Goal: Task Accomplishment & Management: Manage account settings

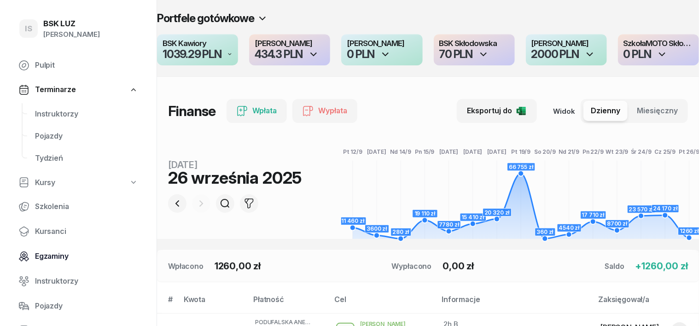
scroll to position [57, 0]
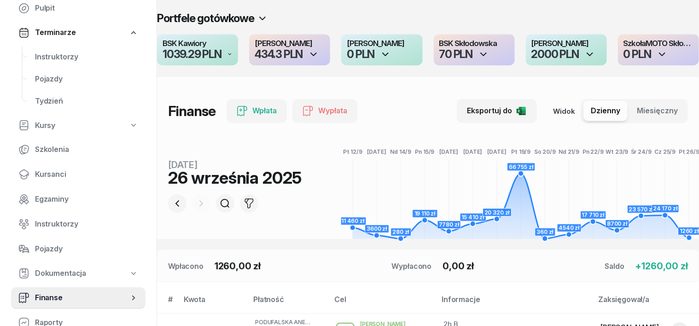
click at [61, 298] on span "Finanse" at bounding box center [82, 298] width 94 height 12
click at [40, 295] on span "Finanse" at bounding box center [82, 298] width 94 height 12
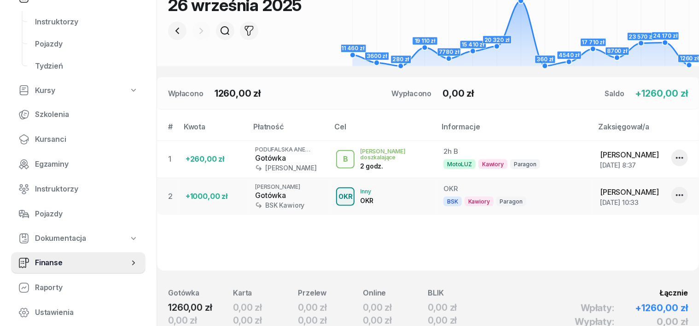
scroll to position [115, 0]
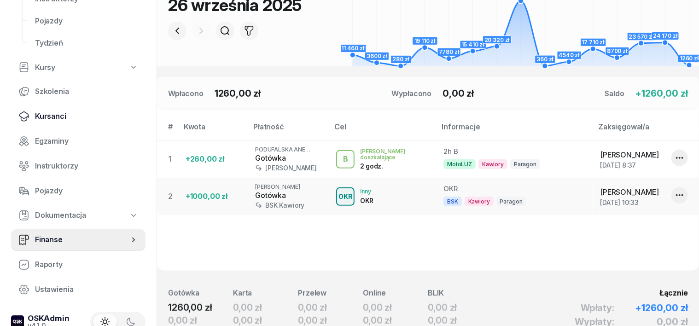
click at [57, 118] on span "Kursanci" at bounding box center [86, 117] width 103 height 12
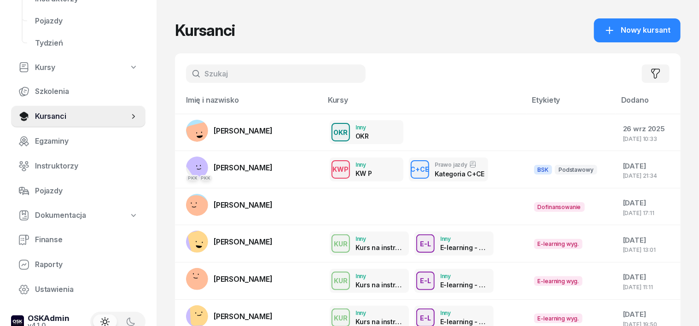
click at [198, 75] on input "text" at bounding box center [276, 74] width 180 height 18
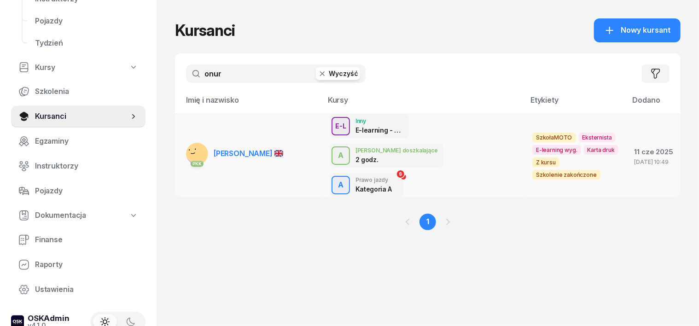
type input "onur"
click at [186, 157] on div "PKK" at bounding box center [197, 163] width 22 height 12
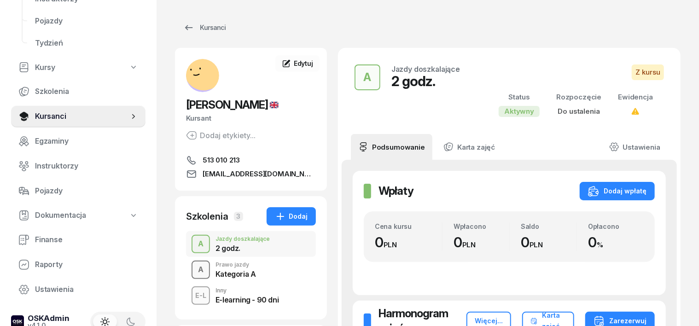
click at [194, 270] on div "A" at bounding box center [200, 270] width 13 height 16
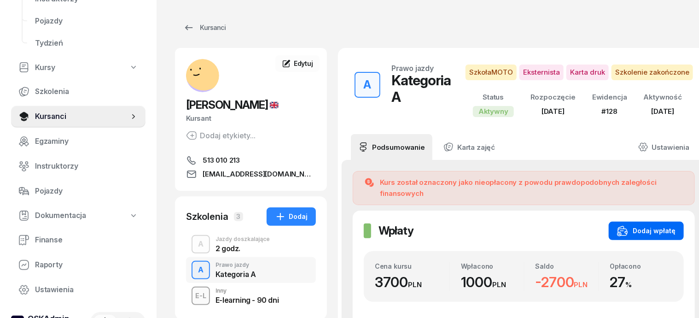
click at [647, 225] on div "Dodaj wpłatę" at bounding box center [646, 230] width 59 height 11
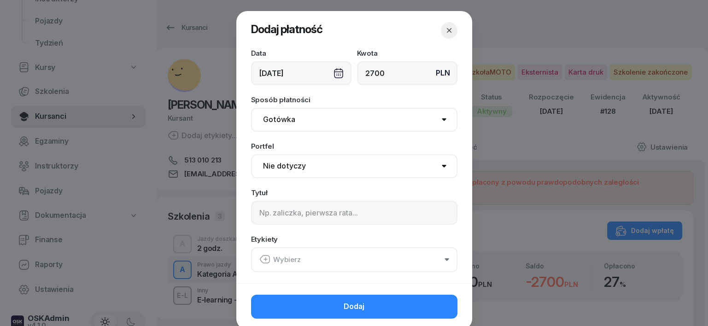
type input "2700"
click at [330, 73] on div "26/09/2025" at bounding box center [301, 73] width 100 height 24
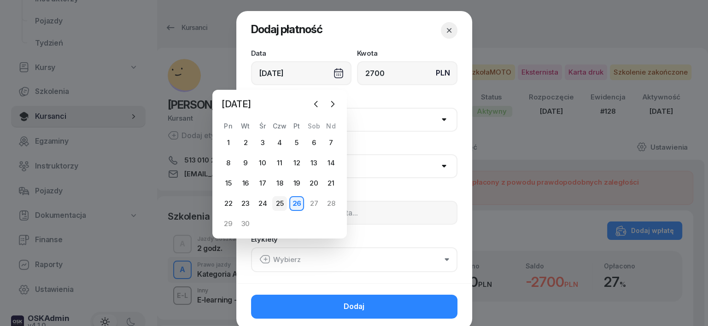
click at [278, 202] on div "25" at bounding box center [279, 203] width 15 height 15
type input "25/09/2025"
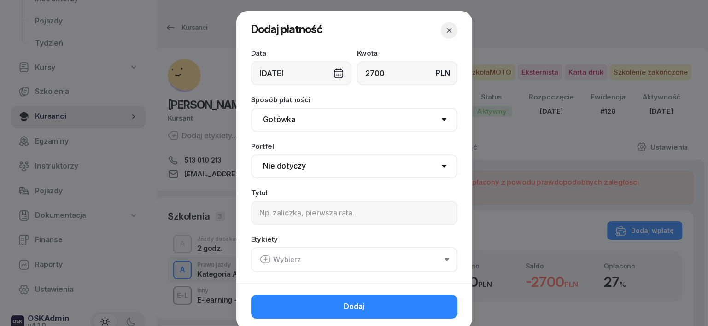
drag, startPoint x: 263, startPoint y: 122, endPoint x: 260, endPoint y: 130, distance: 9.3
click at [263, 122] on select "Gotówka Karta Przelew Płatności online BLIK" at bounding box center [354, 120] width 206 height 24
select select "transfer"
click at [251, 108] on select "Gotówka Karta Przelew Płatności online BLIK" at bounding box center [354, 120] width 206 height 24
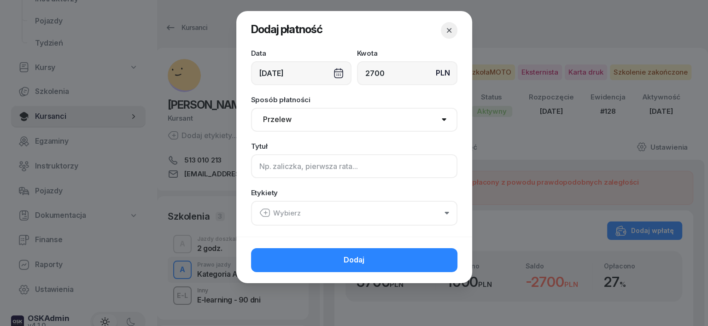
click at [263, 155] on input at bounding box center [354, 166] width 206 height 24
type input "a"
type input "A"
click at [264, 212] on icon "button" at bounding box center [264, 212] width 11 height 11
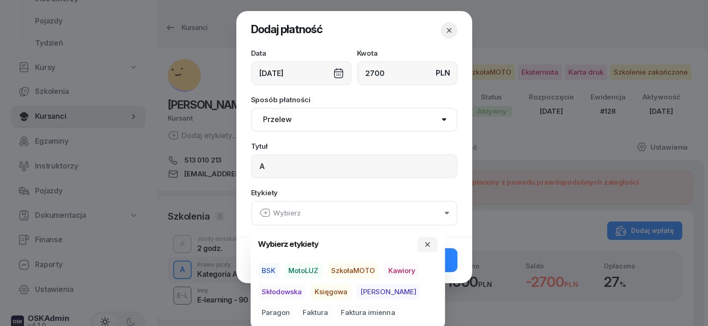
click at [364, 267] on span "SzkołaMOTO" at bounding box center [353, 271] width 51 height 16
click at [364, 292] on span "[PERSON_NAME]" at bounding box center [388, 292] width 63 height 16
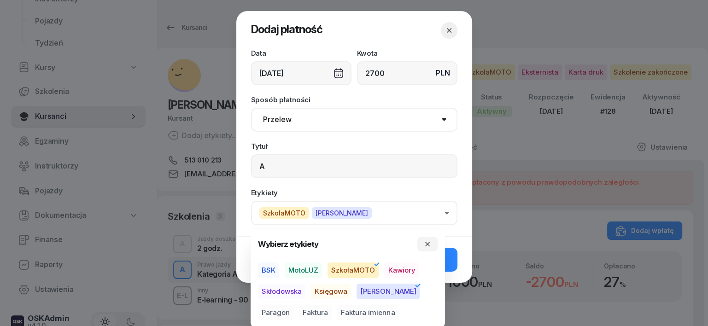
click at [294, 305] on span "Paragon" at bounding box center [275, 313] width 35 height 16
click at [428, 245] on icon "button" at bounding box center [427, 244] width 7 height 7
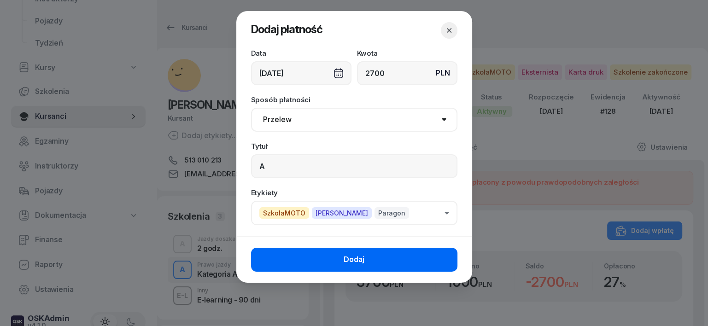
click at [431, 265] on button "Dodaj" at bounding box center [354, 260] width 206 height 24
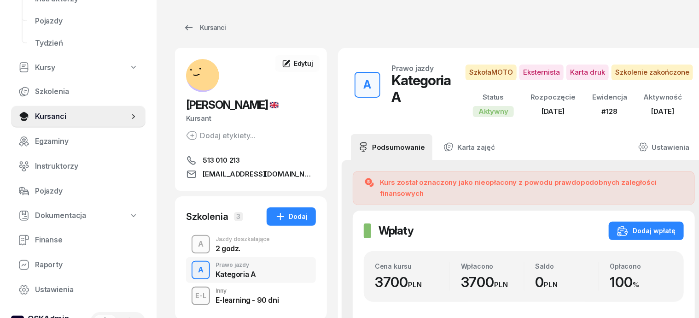
click at [194, 242] on div "A" at bounding box center [200, 244] width 13 height 16
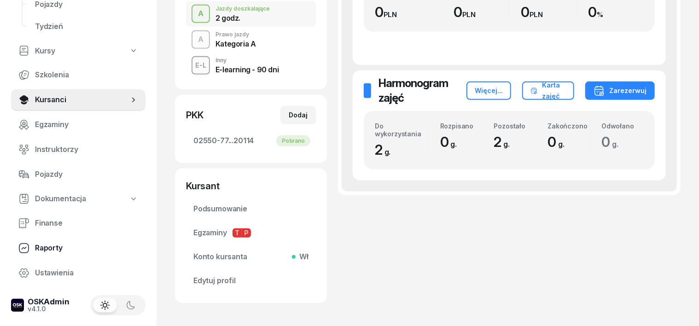
scroll to position [270, 0]
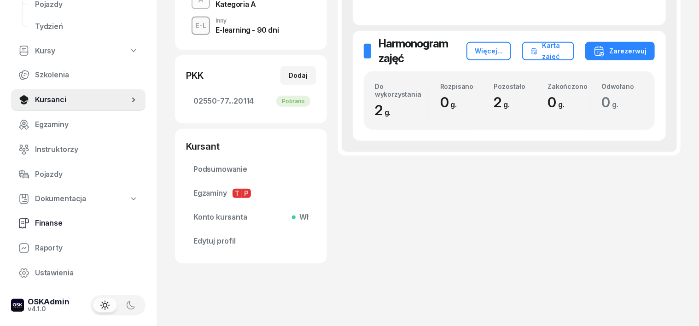
click at [52, 221] on span "Finanse" at bounding box center [86, 223] width 103 height 12
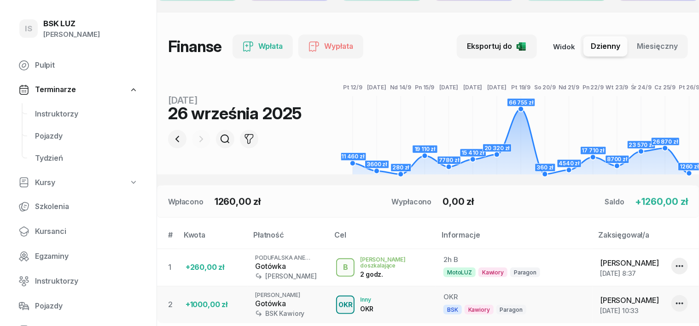
scroll to position [57, 0]
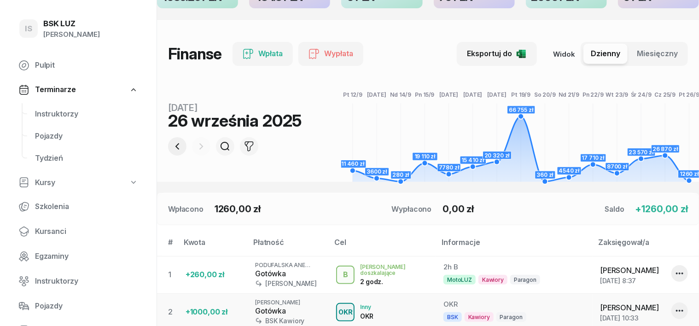
click at [172, 150] on icon "button" at bounding box center [177, 146] width 11 height 11
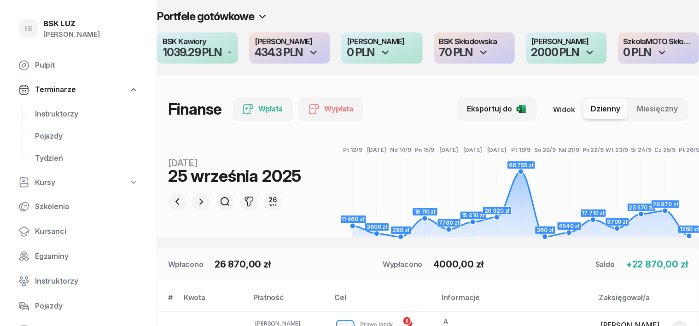
scroll to position [0, 0]
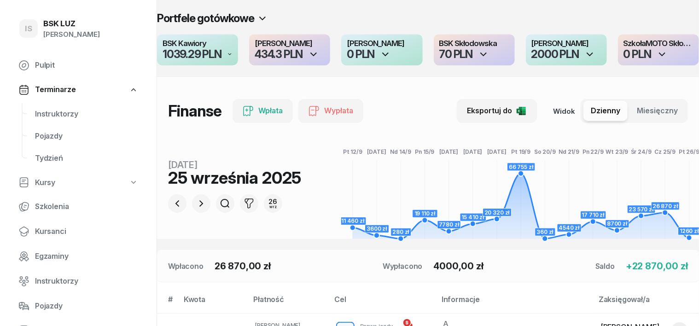
click at [591, 52] on icon "button" at bounding box center [590, 54] width 11 height 11
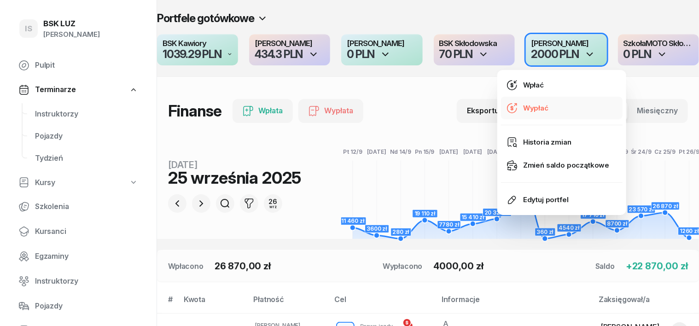
click at [511, 107] on icon at bounding box center [512, 108] width 11 height 11
select select "11"
select select "67eba14bd336f44fb15f6542"
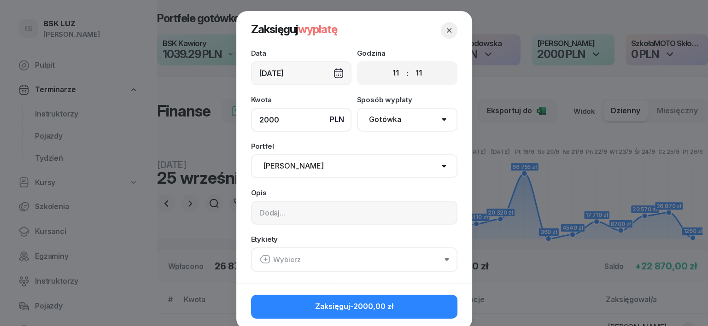
type input "2000"
click at [265, 258] on icon "button" at bounding box center [265, 259] width 0 height 3
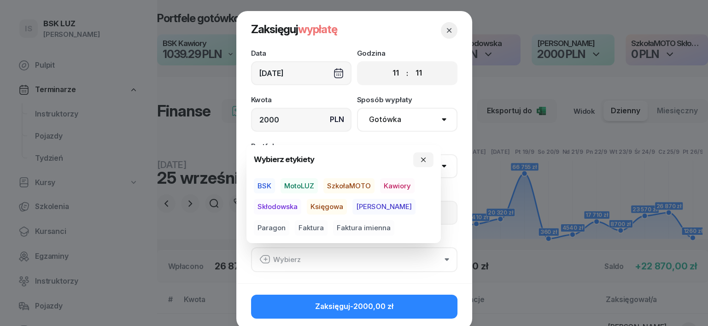
click at [282, 206] on span "Skłodowska" at bounding box center [277, 207] width 47 height 16
click at [421, 158] on icon "button" at bounding box center [423, 159] width 7 height 7
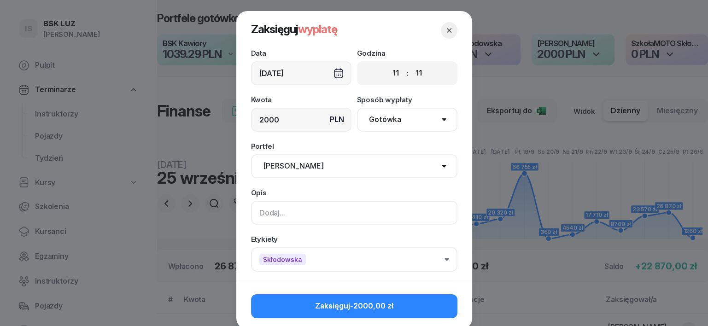
click at [256, 214] on input at bounding box center [354, 213] width 206 height 24
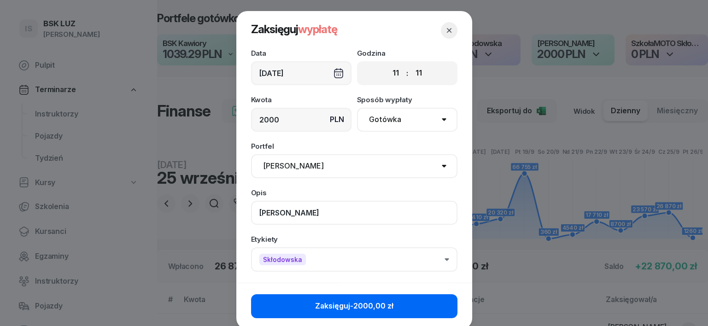
type input "[PERSON_NAME]"
click at [440, 306] on button "Zaksięguj -2000,00 zł" at bounding box center [354, 306] width 206 height 24
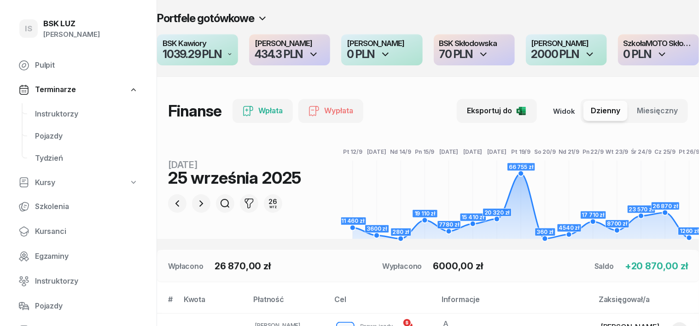
click at [590, 55] on icon "button" at bounding box center [590, 55] width 6 height 4
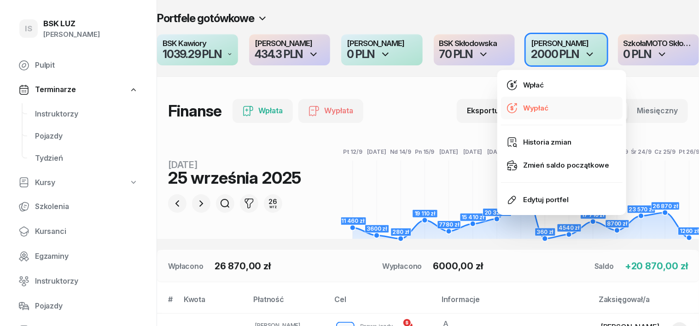
click at [529, 110] on div "Wypłać" at bounding box center [535, 108] width 25 height 12
select select "11"
select select "12"
select select "67eba14bd336f44fb15f6542"
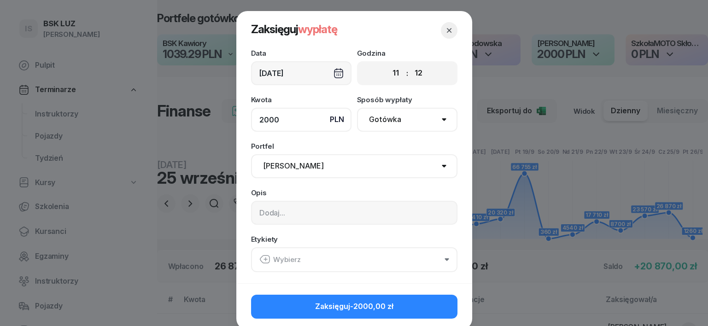
type input "2000"
click at [255, 213] on input at bounding box center [354, 213] width 206 height 24
type input "[PERSON_NAME]"
click at [259, 263] on icon "button" at bounding box center [264, 259] width 11 height 11
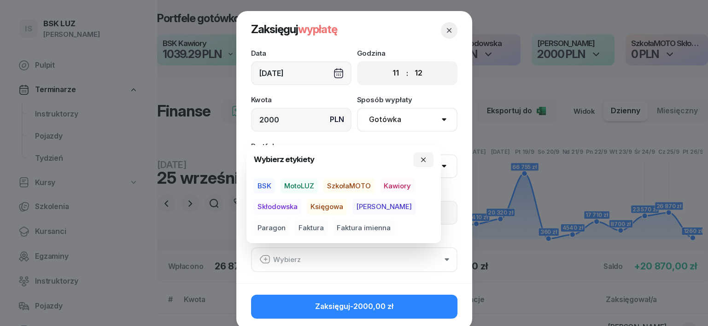
click at [276, 205] on span "Skłodowska" at bounding box center [277, 207] width 47 height 16
click at [294, 184] on span "MotoLUZ" at bounding box center [299, 186] width 37 height 16
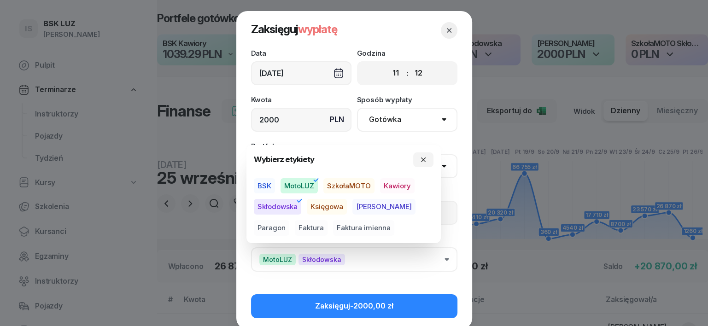
click at [429, 307] on button "Zaksięguj -2000,00 zł" at bounding box center [354, 306] width 206 height 24
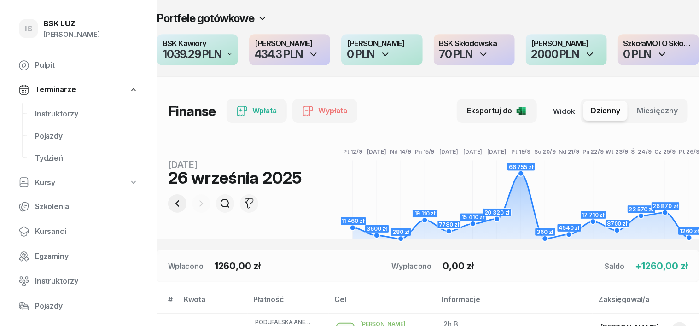
click at [172, 203] on icon "button" at bounding box center [177, 203] width 11 height 11
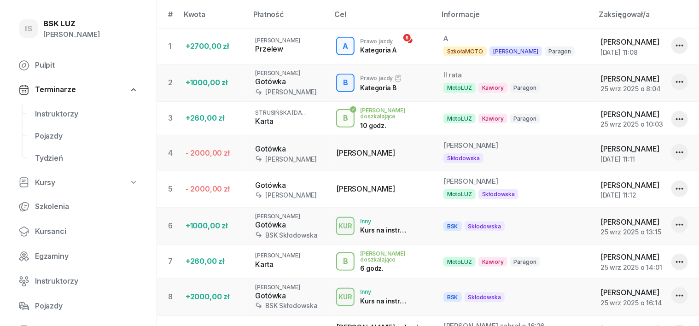
scroll to position [288, 0]
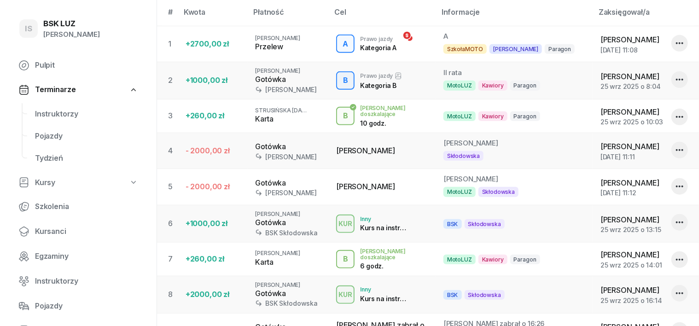
click at [680, 147] on icon "button" at bounding box center [680, 150] width 11 height 11
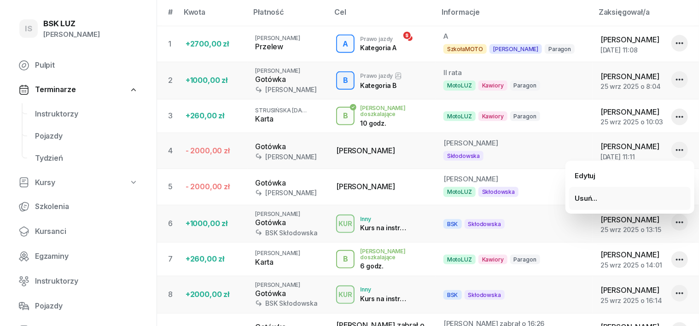
click at [580, 197] on div "Usuń..." at bounding box center [586, 199] width 23 height 12
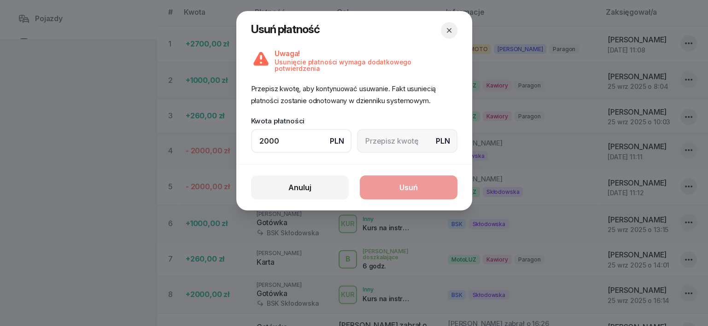
click at [433, 182] on div "Anuluj Usuń" at bounding box center [354, 187] width 236 height 47
click at [364, 132] on input at bounding box center [407, 141] width 100 height 24
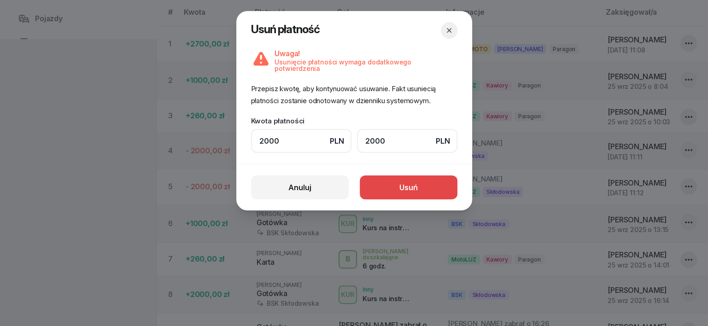
type input "2000"
click at [387, 192] on button "Usuń" at bounding box center [409, 188] width 98 height 24
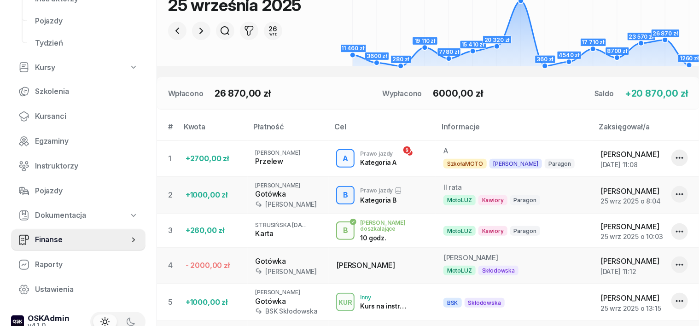
scroll to position [230, 0]
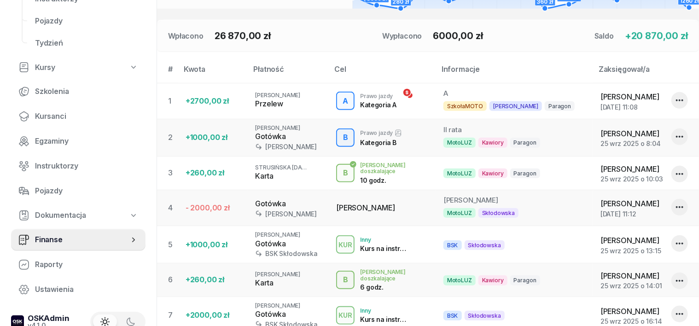
click at [677, 206] on icon "button" at bounding box center [679, 207] width 7 height 2
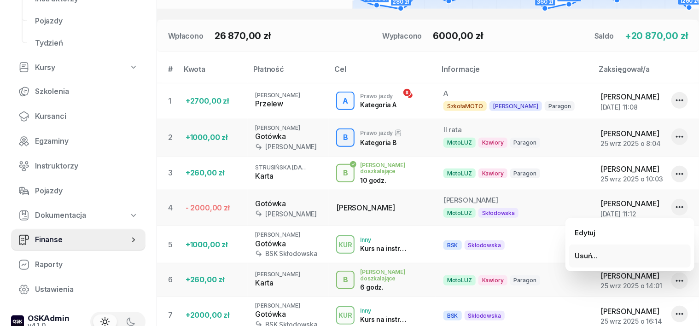
drag, startPoint x: 582, startPoint y: 253, endPoint x: 582, endPoint y: 258, distance: 5.5
click at [582, 254] on div "Usuń..." at bounding box center [586, 256] width 23 height 12
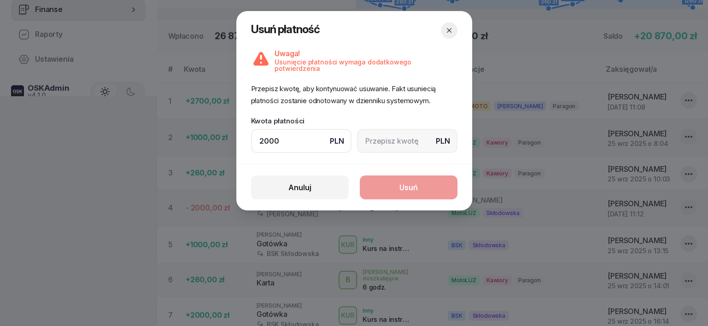
click at [436, 179] on div "Anuluj Usuń" at bounding box center [354, 187] width 236 height 47
click at [371, 136] on input at bounding box center [407, 141] width 100 height 24
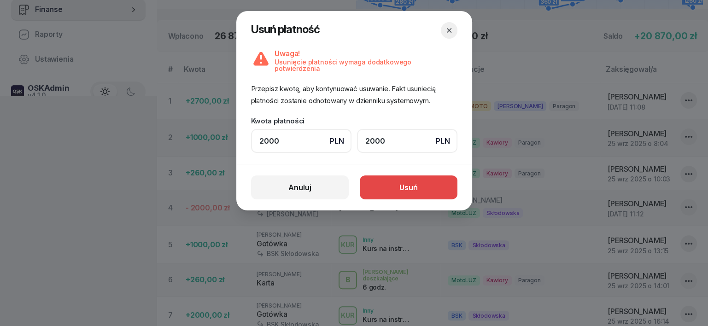
type input "2000"
click at [439, 187] on button "Usuń" at bounding box center [409, 188] width 98 height 24
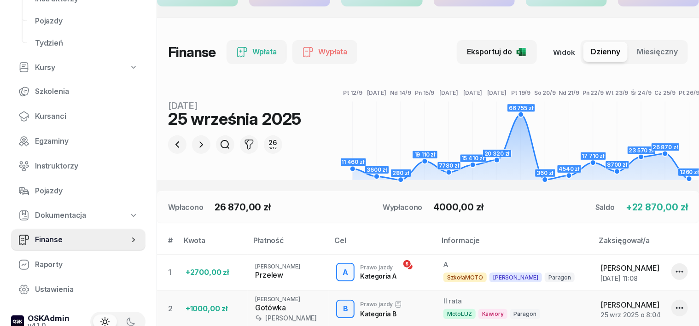
scroll to position [0, 0]
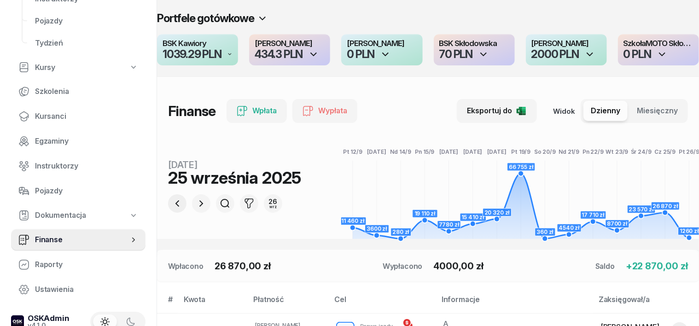
click at [172, 203] on icon "button" at bounding box center [177, 203] width 11 height 11
click at [200, 201] on icon "button" at bounding box center [202, 203] width 4 height 6
click at [172, 204] on icon "button" at bounding box center [177, 203] width 11 height 11
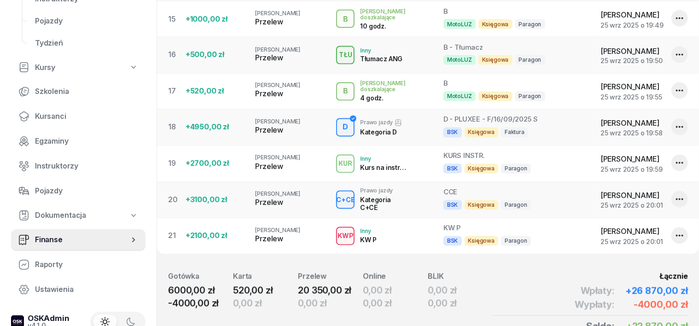
scroll to position [877, 0]
